Goal: Find specific page/section: Find specific page/section

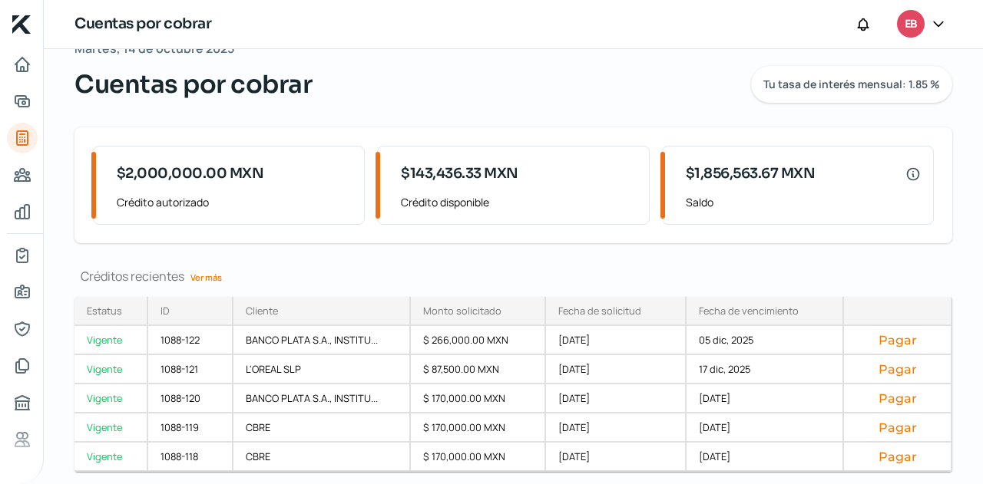
scroll to position [84, 0]
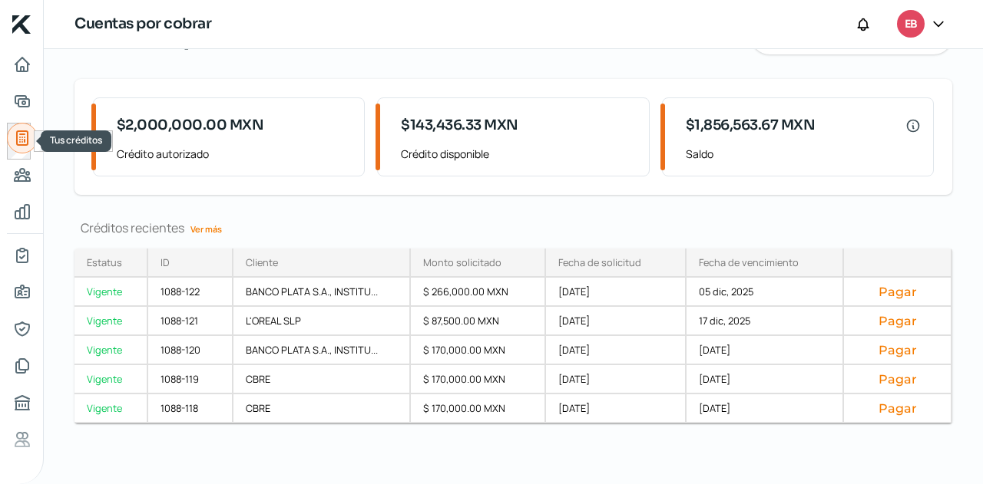
click at [28, 148] on link "Tus créditos" at bounding box center [22, 138] width 31 height 31
click at [203, 224] on link "Ver más" at bounding box center [206, 229] width 44 height 24
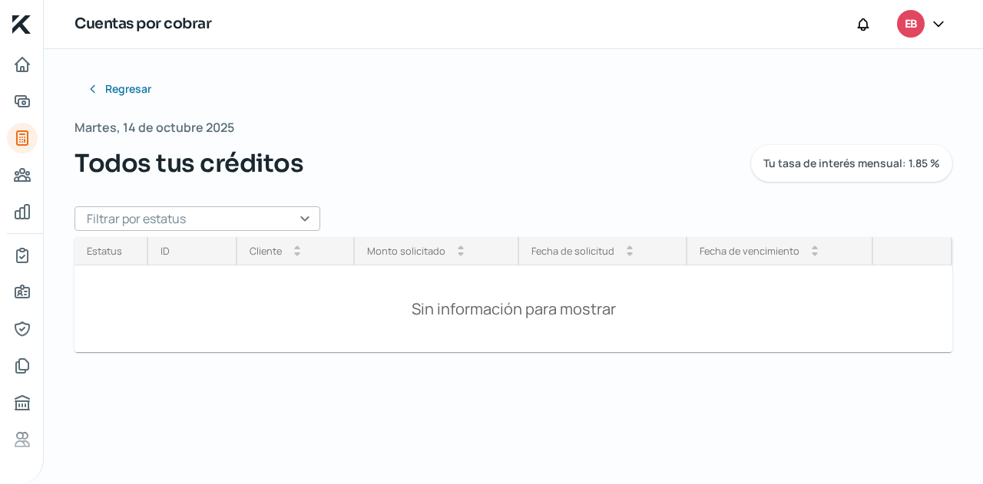
click at [298, 212] on input "text" at bounding box center [197, 219] width 246 height 25
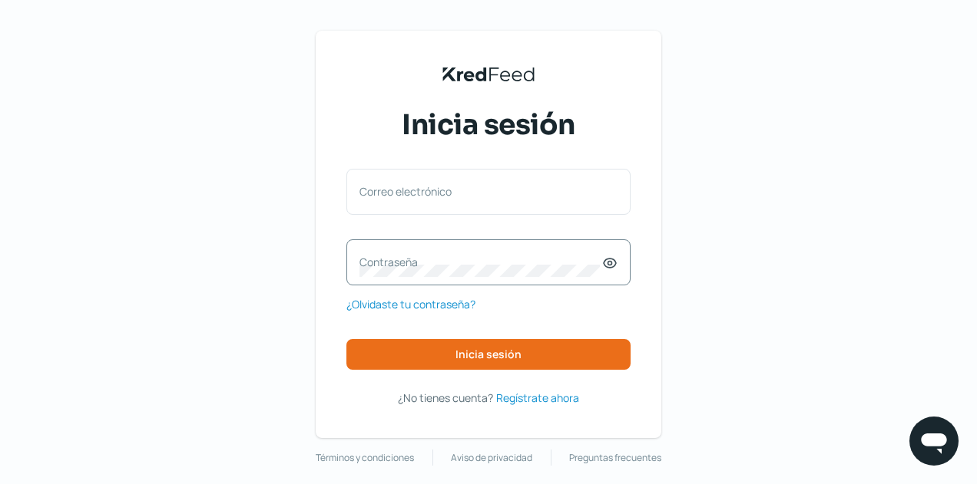
click at [473, 210] on div "Correo electrónico" at bounding box center [488, 192] width 284 height 46
click at [471, 197] on input "Correo electrónico" at bounding box center [488, 200] width 258 height 14
type input "finanzas@ebombo.com"
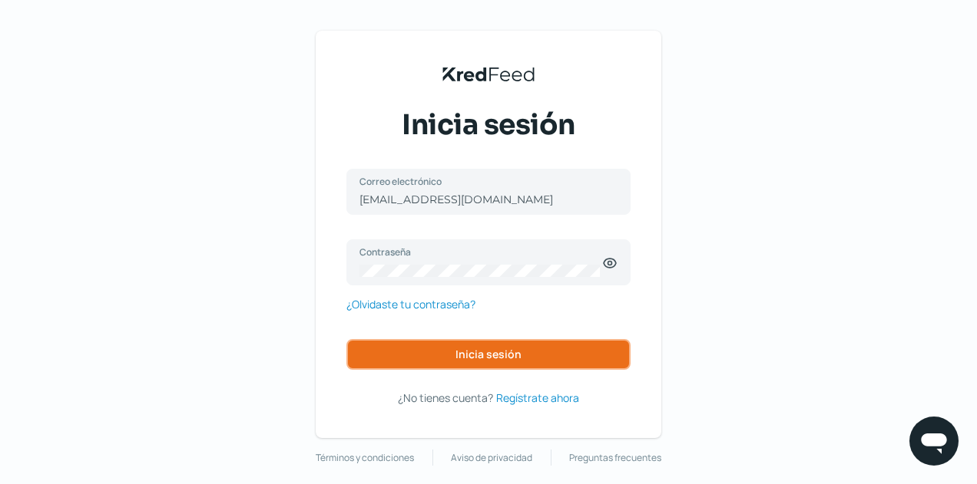
click at [466, 360] on span "Inicia sesión" at bounding box center [488, 354] width 66 height 11
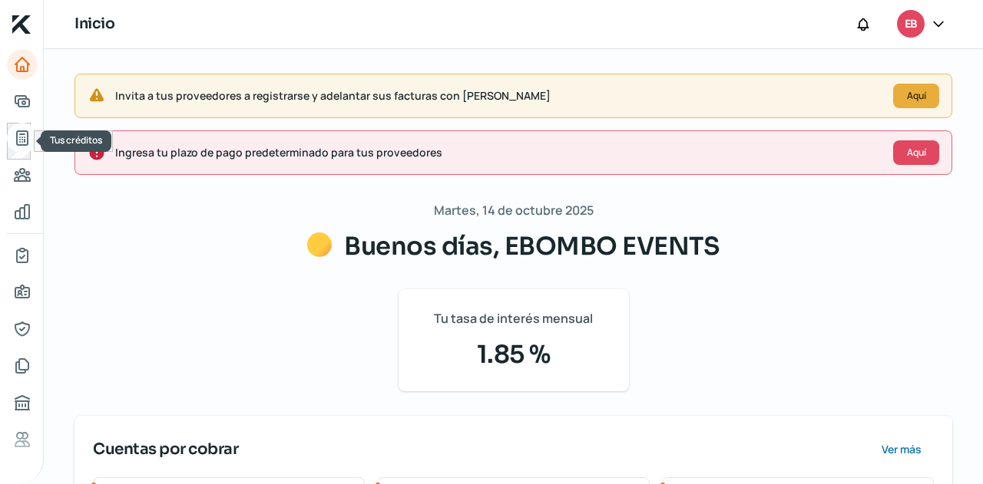
click at [25, 135] on icon "Tus créditos" at bounding box center [22, 138] width 18 height 18
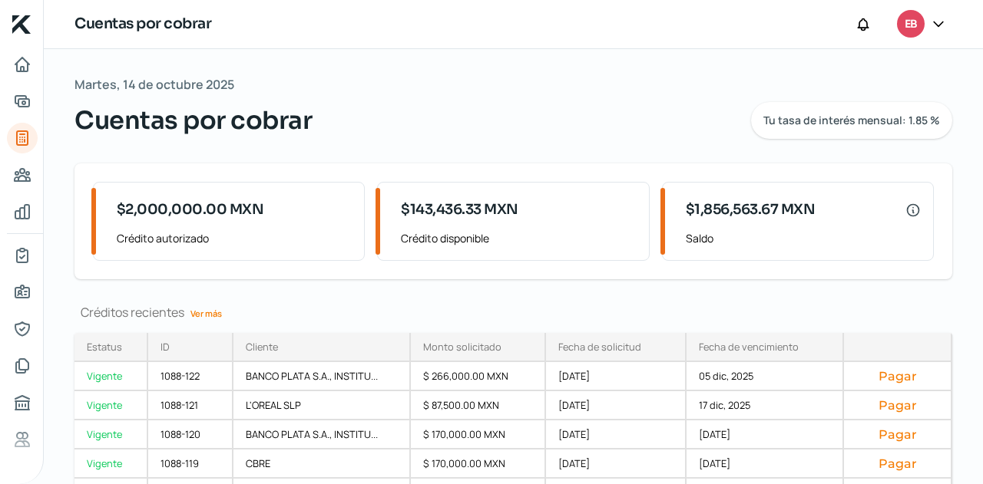
scroll to position [84, 0]
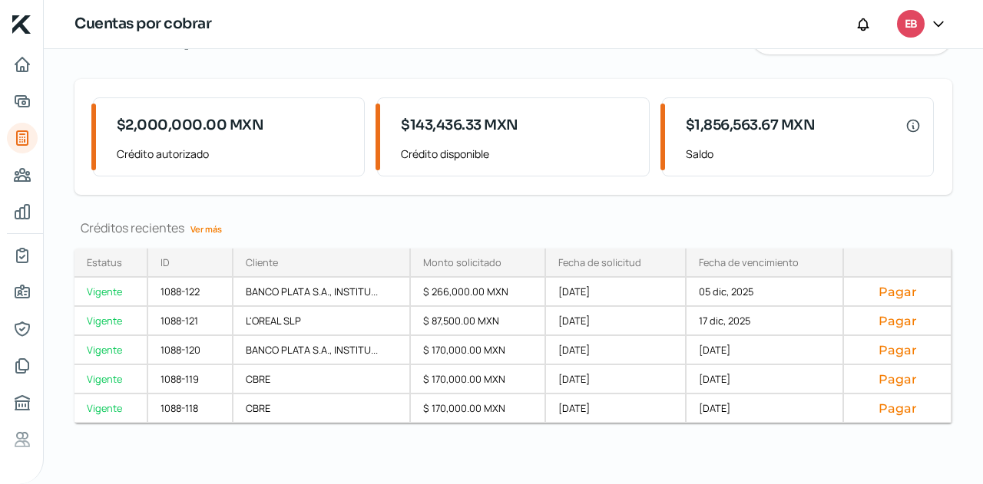
click at [212, 228] on link "Ver más" at bounding box center [206, 229] width 44 height 24
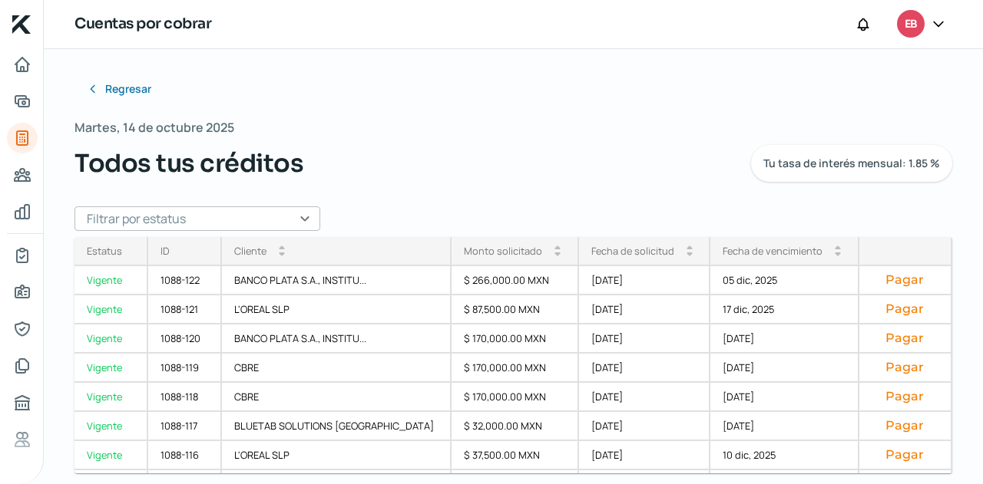
click at [290, 220] on input "text" at bounding box center [197, 219] width 246 height 25
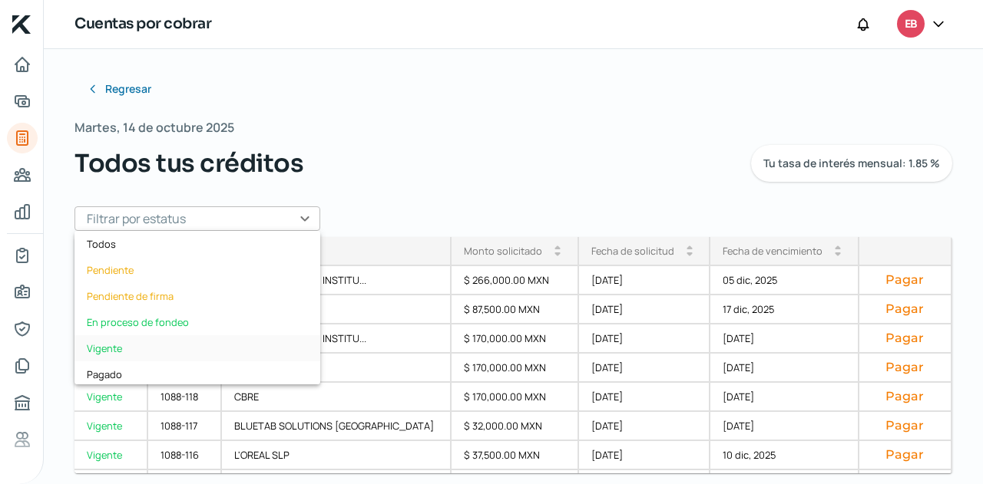
click at [121, 349] on div "Vigente" at bounding box center [197, 349] width 246 height 26
type input "Vigente"
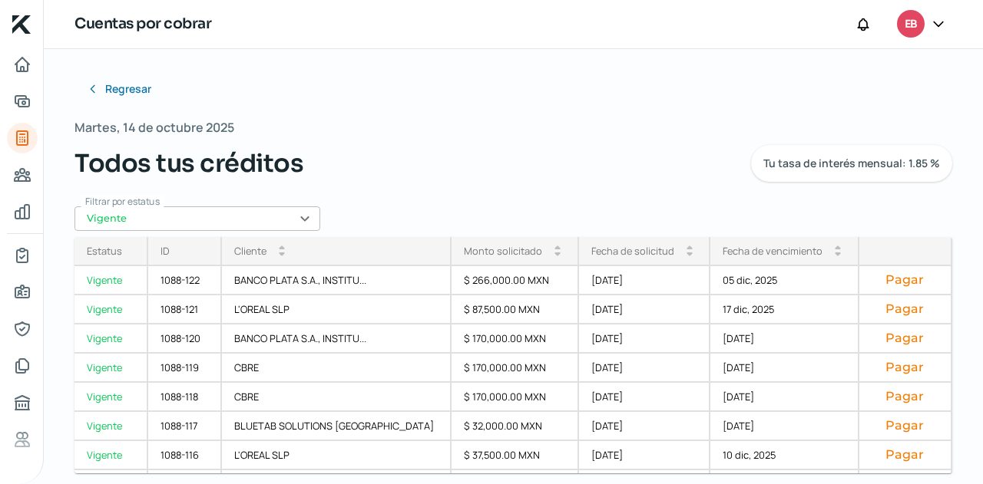
click at [765, 260] on div "Fecha de vencimiento arrow_drop_up arrow_drop_down" at bounding box center [784, 251] width 149 height 29
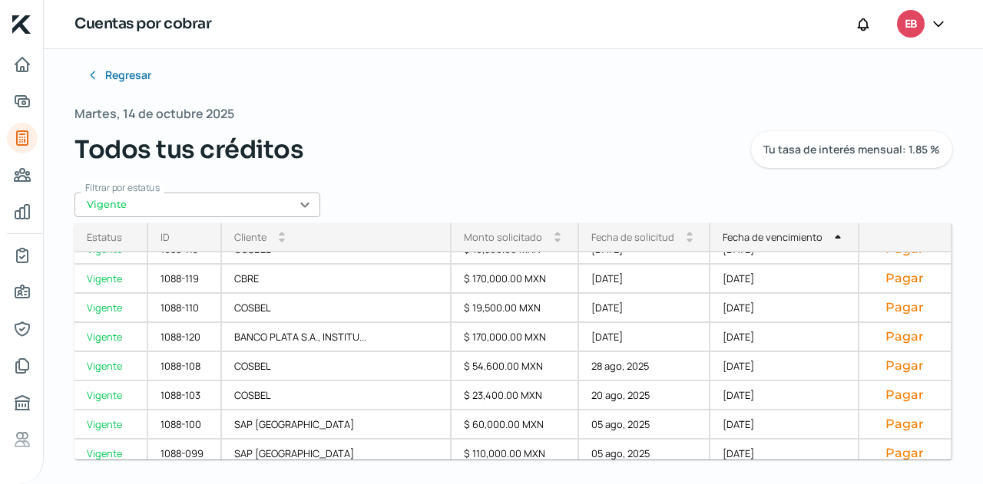
scroll to position [375, 0]
